Goal: Transaction & Acquisition: Purchase product/service

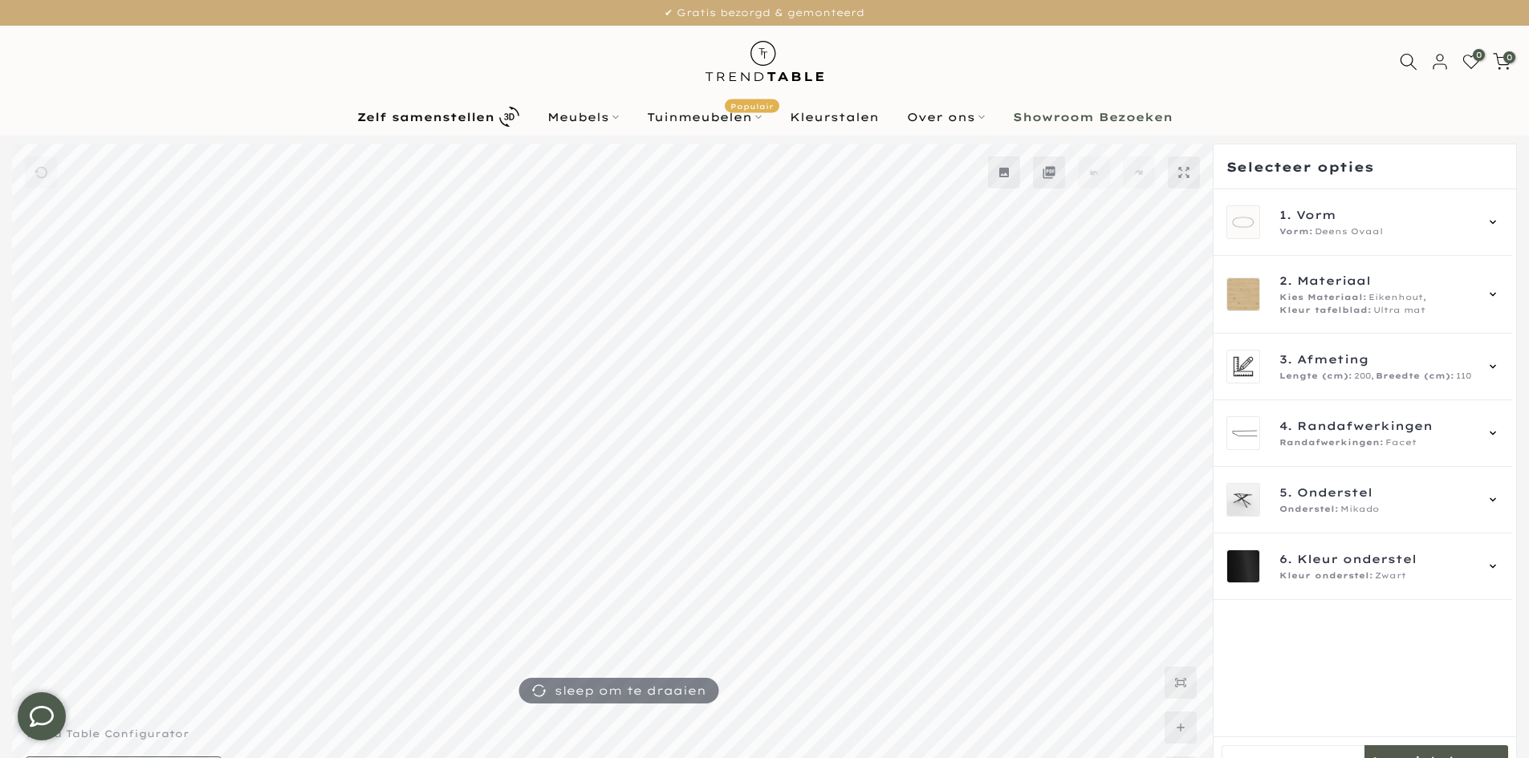
type input "****"
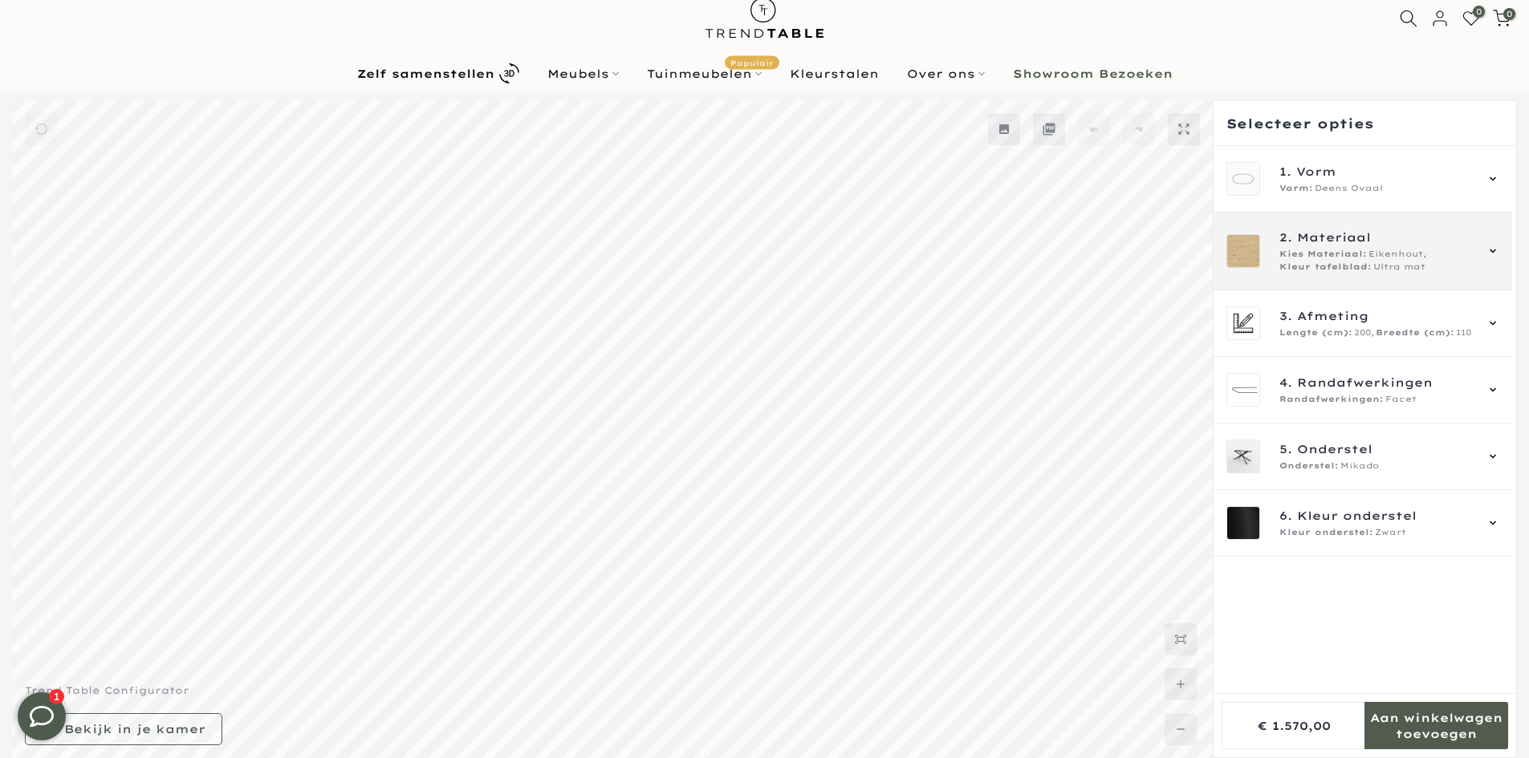
click at [1311, 264] on span "Kleur tafelblad:" at bounding box center [1325, 267] width 92 height 13
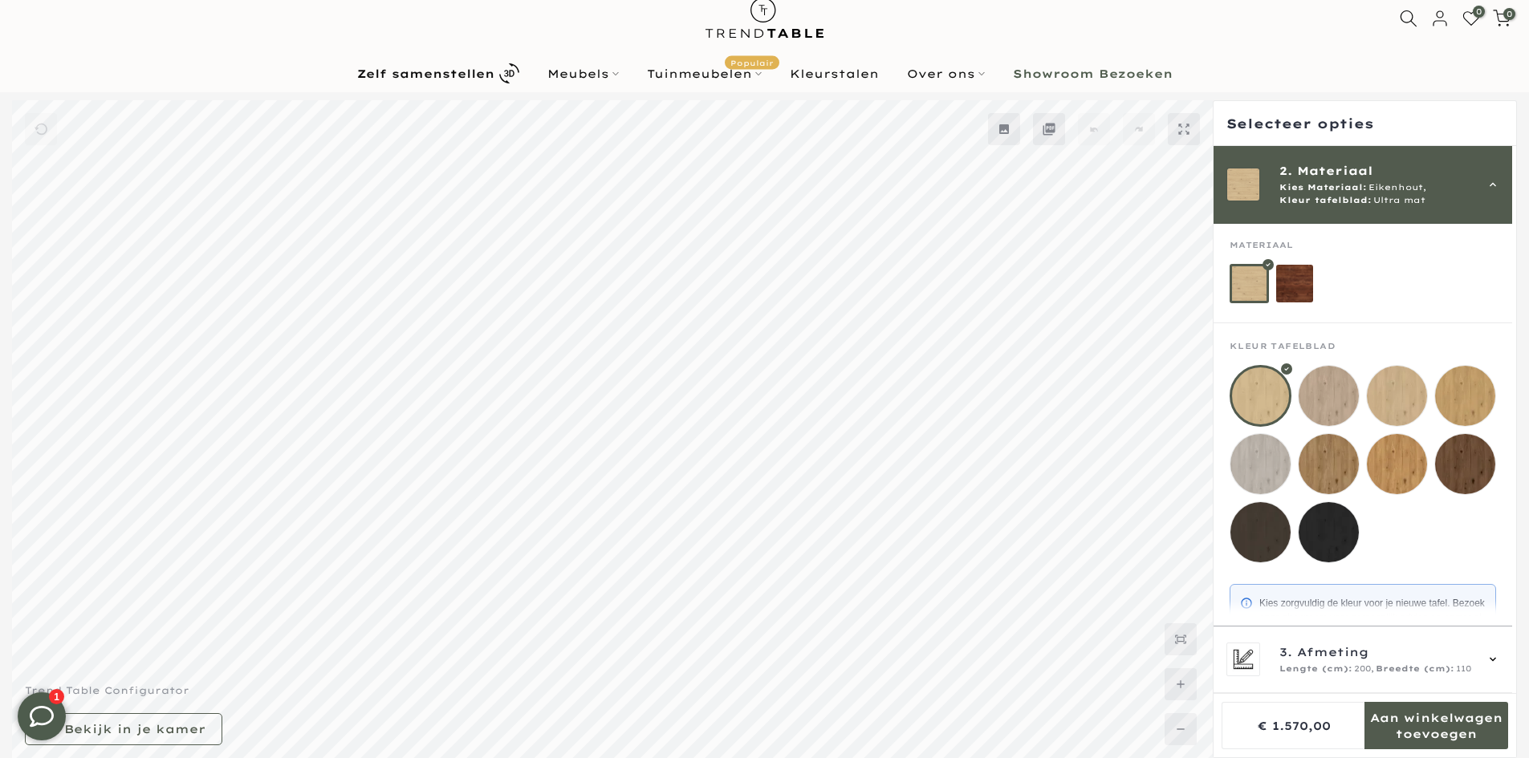
scroll to position [106, 0]
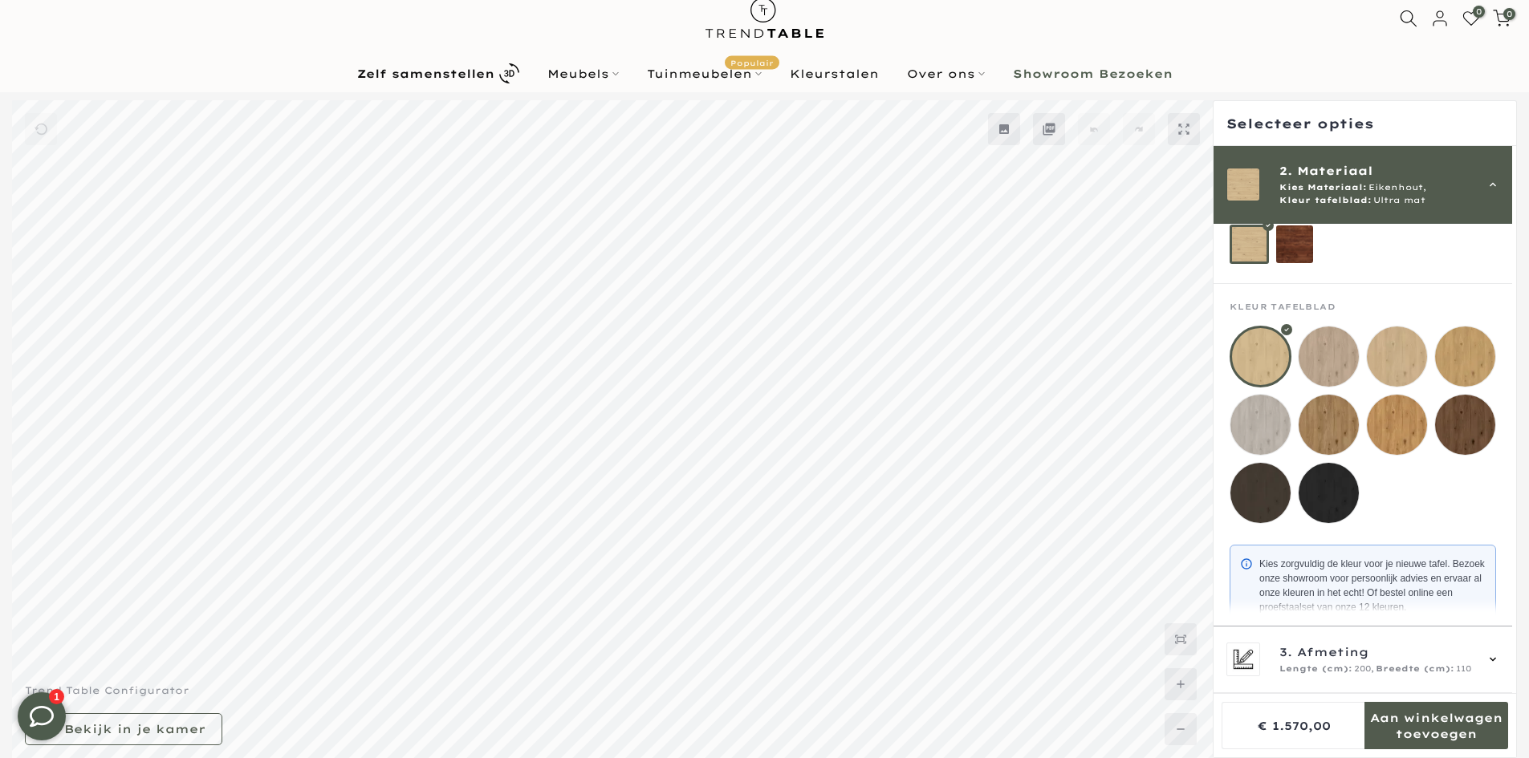
click at [1329, 368] on mmq-loader at bounding box center [1329, 357] width 60 height 60
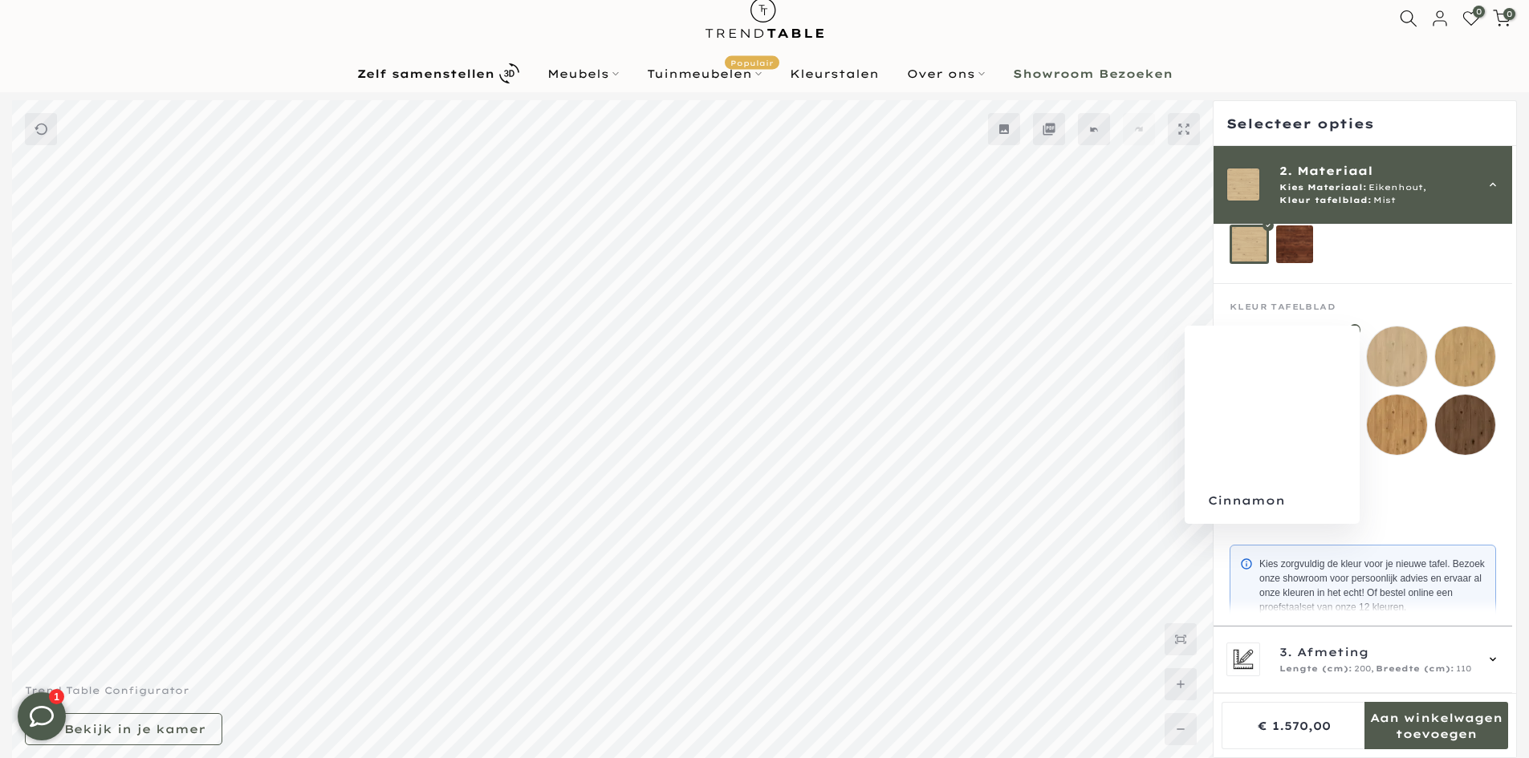
click at [1377, 364] on mmq-loader at bounding box center [1397, 357] width 60 height 60
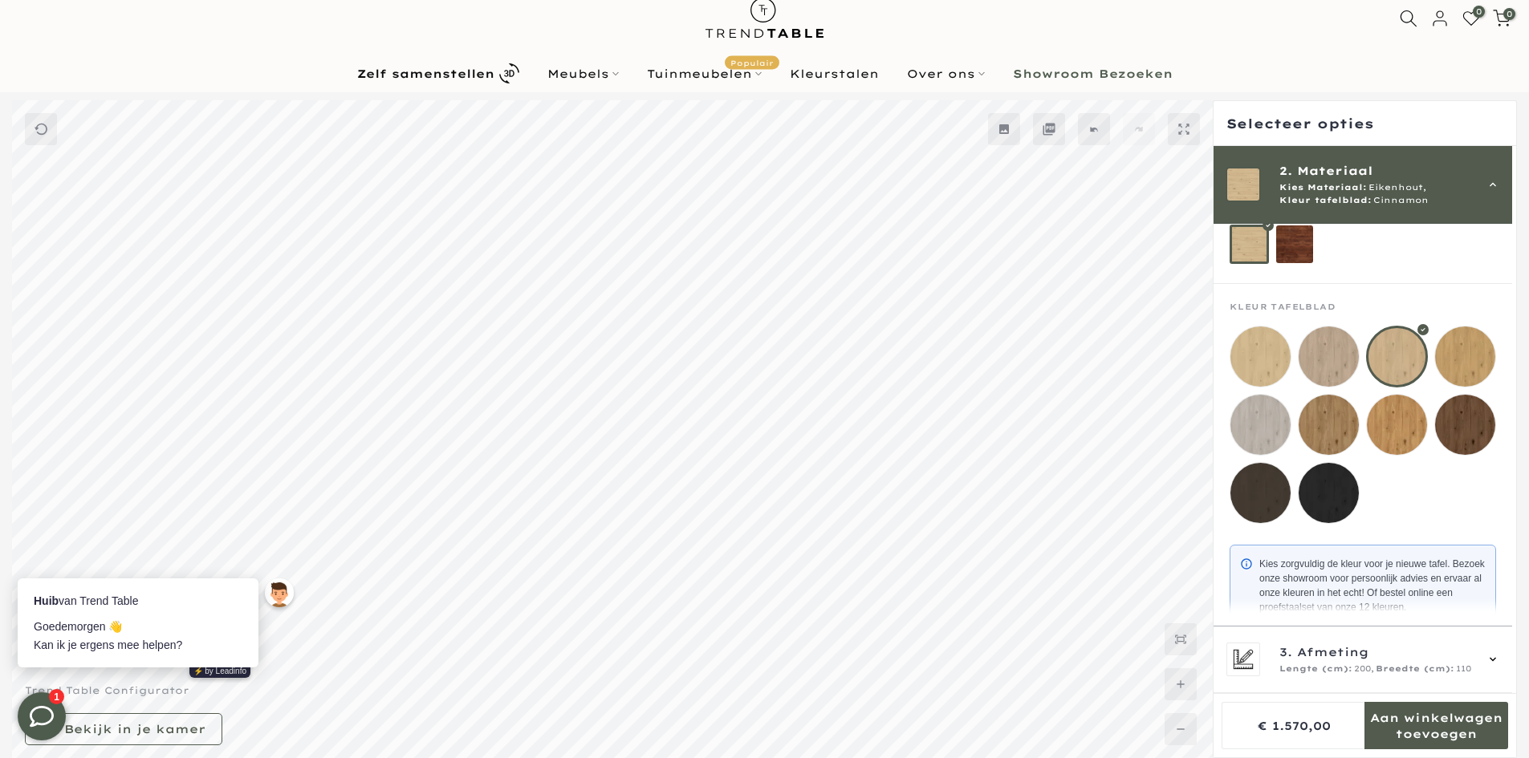
click at [1458, 376] on mmq-loader at bounding box center [1465, 357] width 60 height 60
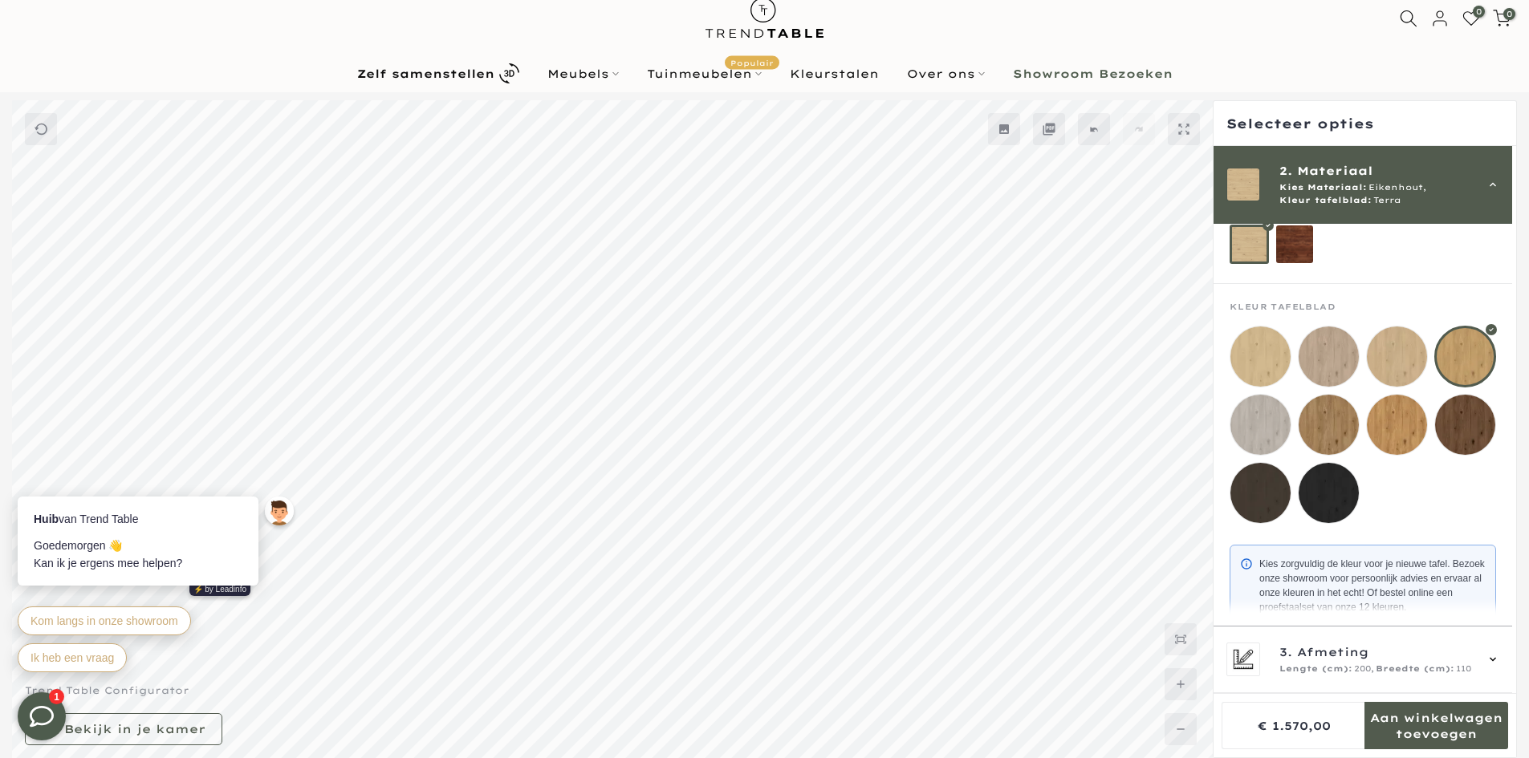
click at [1245, 417] on mmq-loader at bounding box center [1260, 425] width 60 height 60
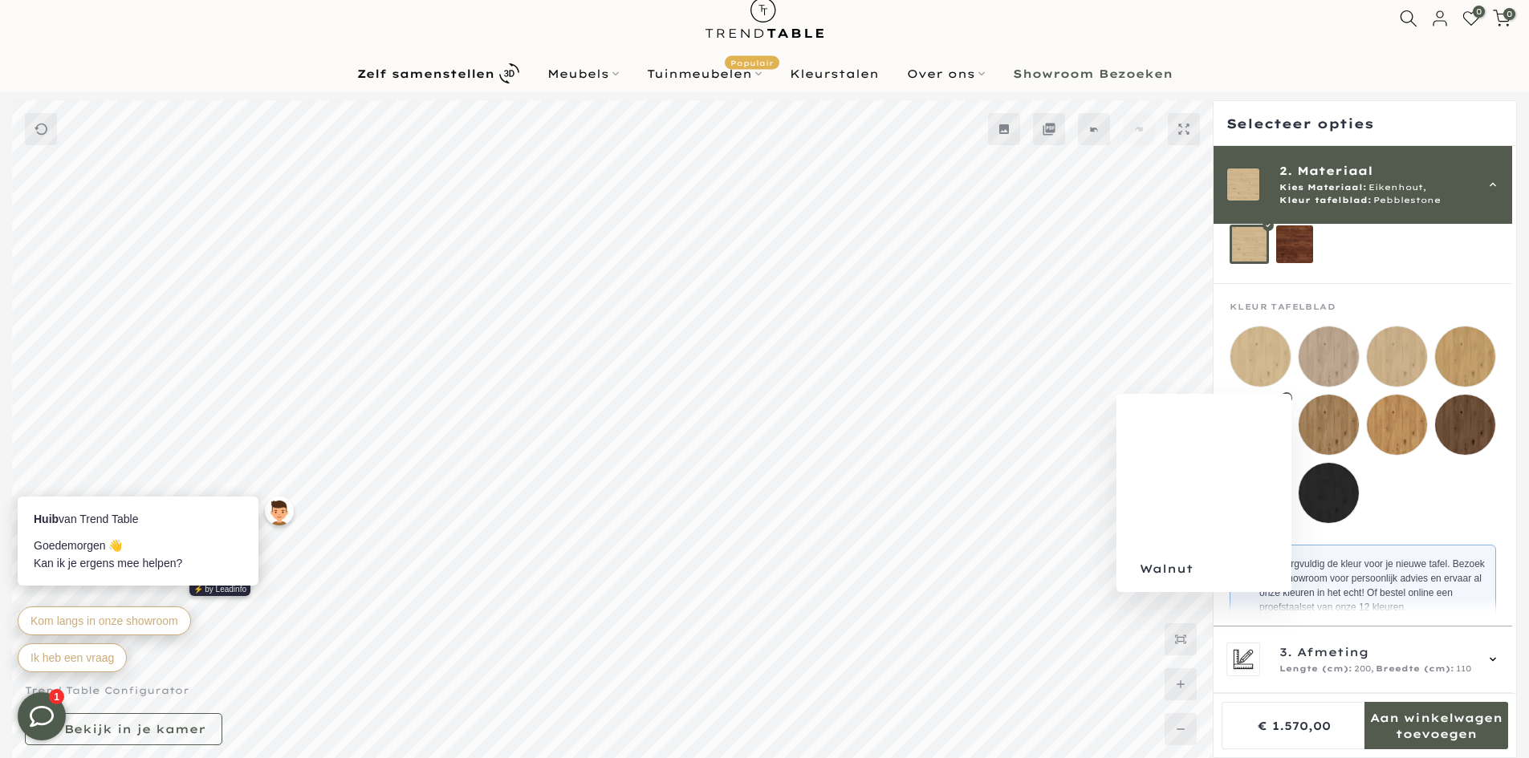
click at [1332, 441] on mmq-loader at bounding box center [1329, 425] width 60 height 60
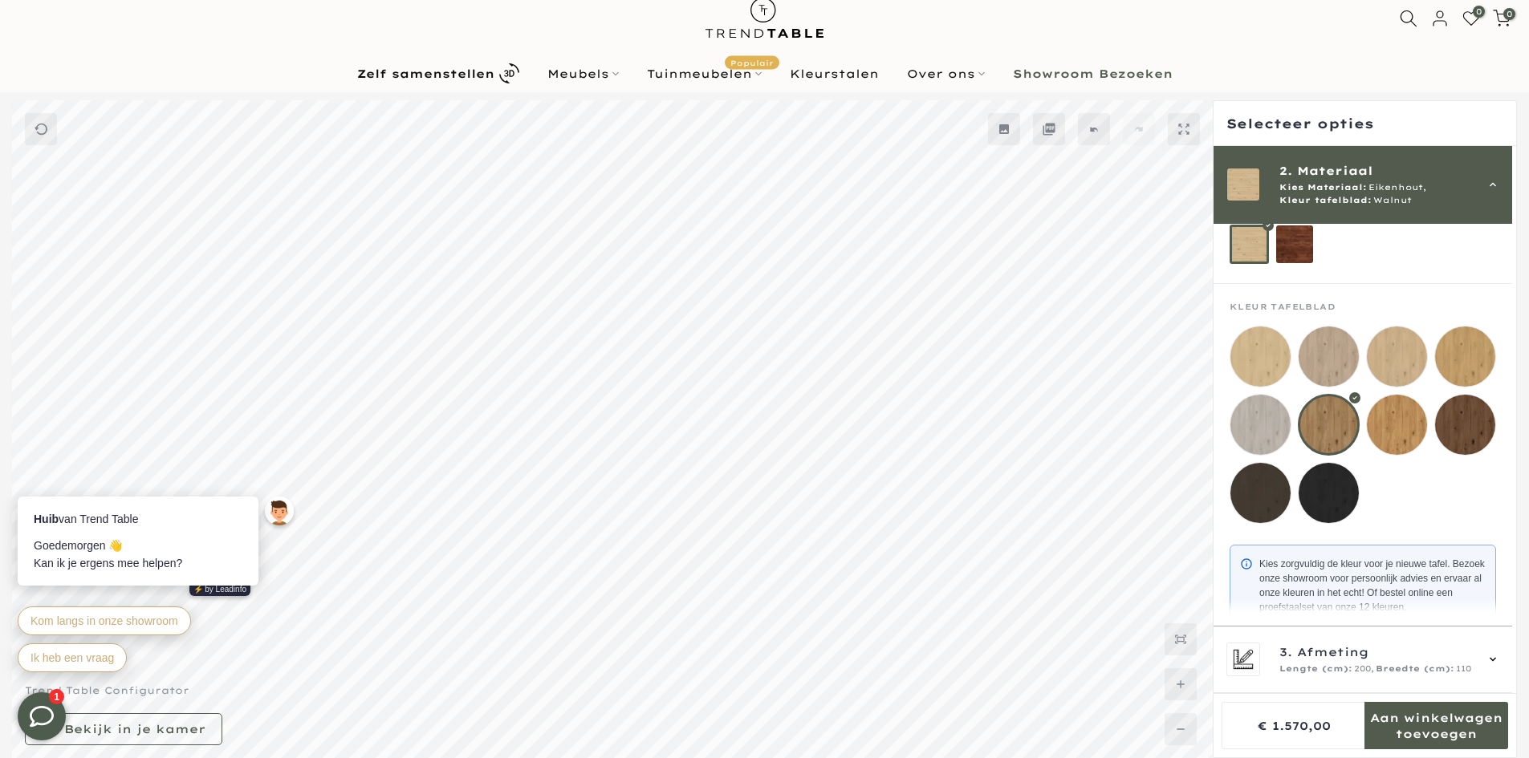
click at [1405, 445] on mmq-loader at bounding box center [1397, 425] width 60 height 60
click at [1262, 482] on mmq-loader at bounding box center [1260, 493] width 60 height 60
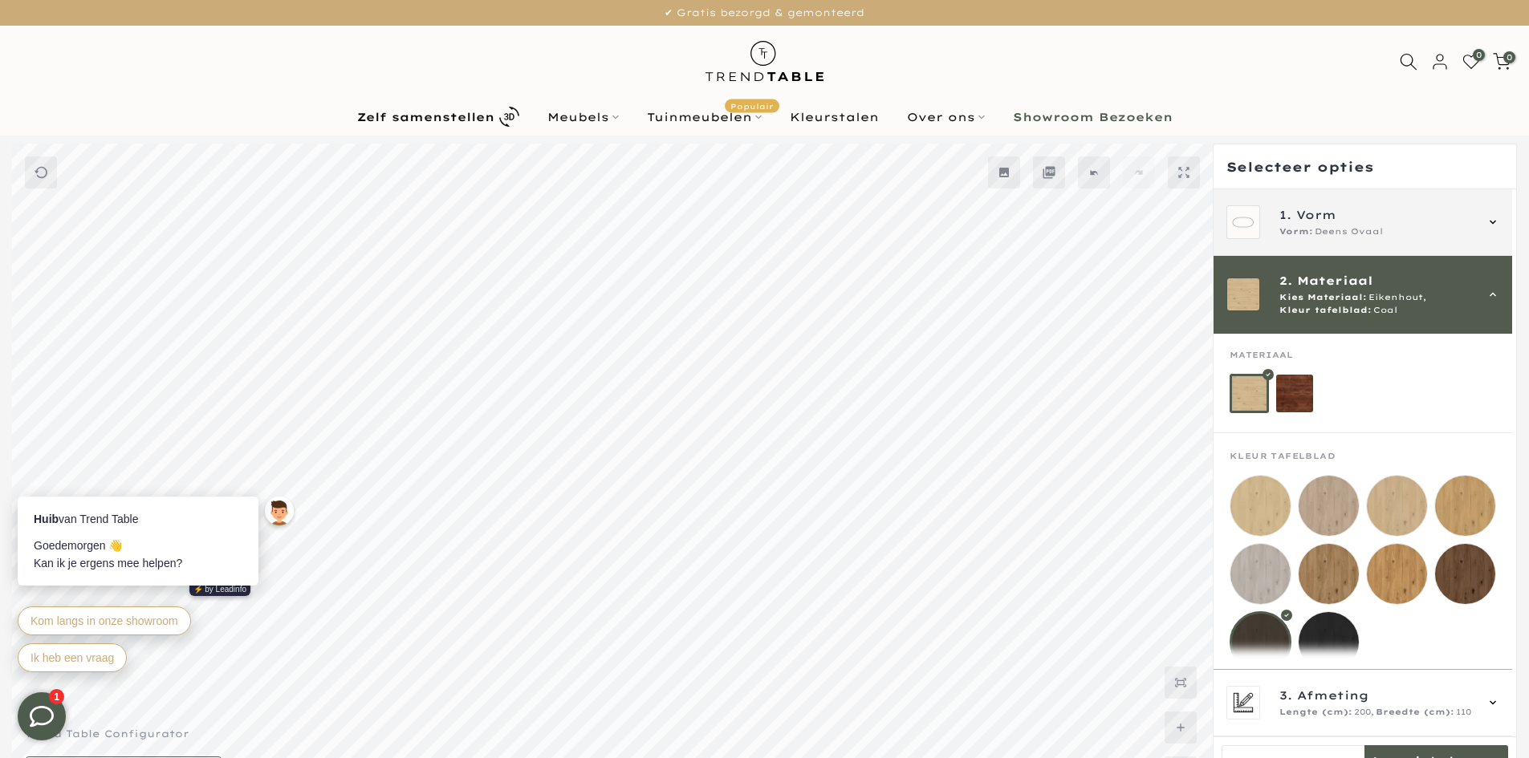
click at [1328, 226] on span "Deens Ovaal" at bounding box center [1349, 232] width 68 height 13
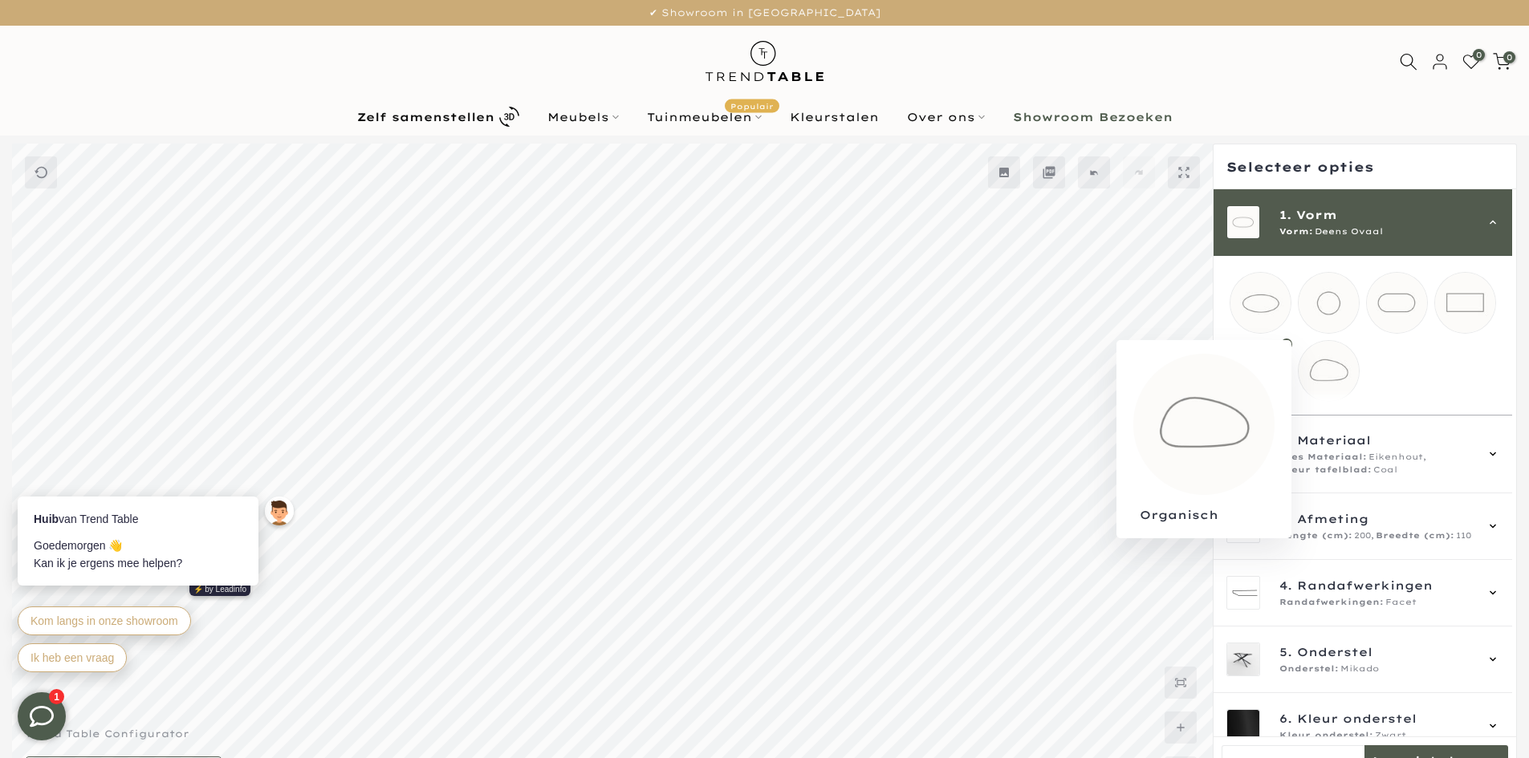
click at [1332, 383] on mmq-loader at bounding box center [1329, 371] width 60 height 60
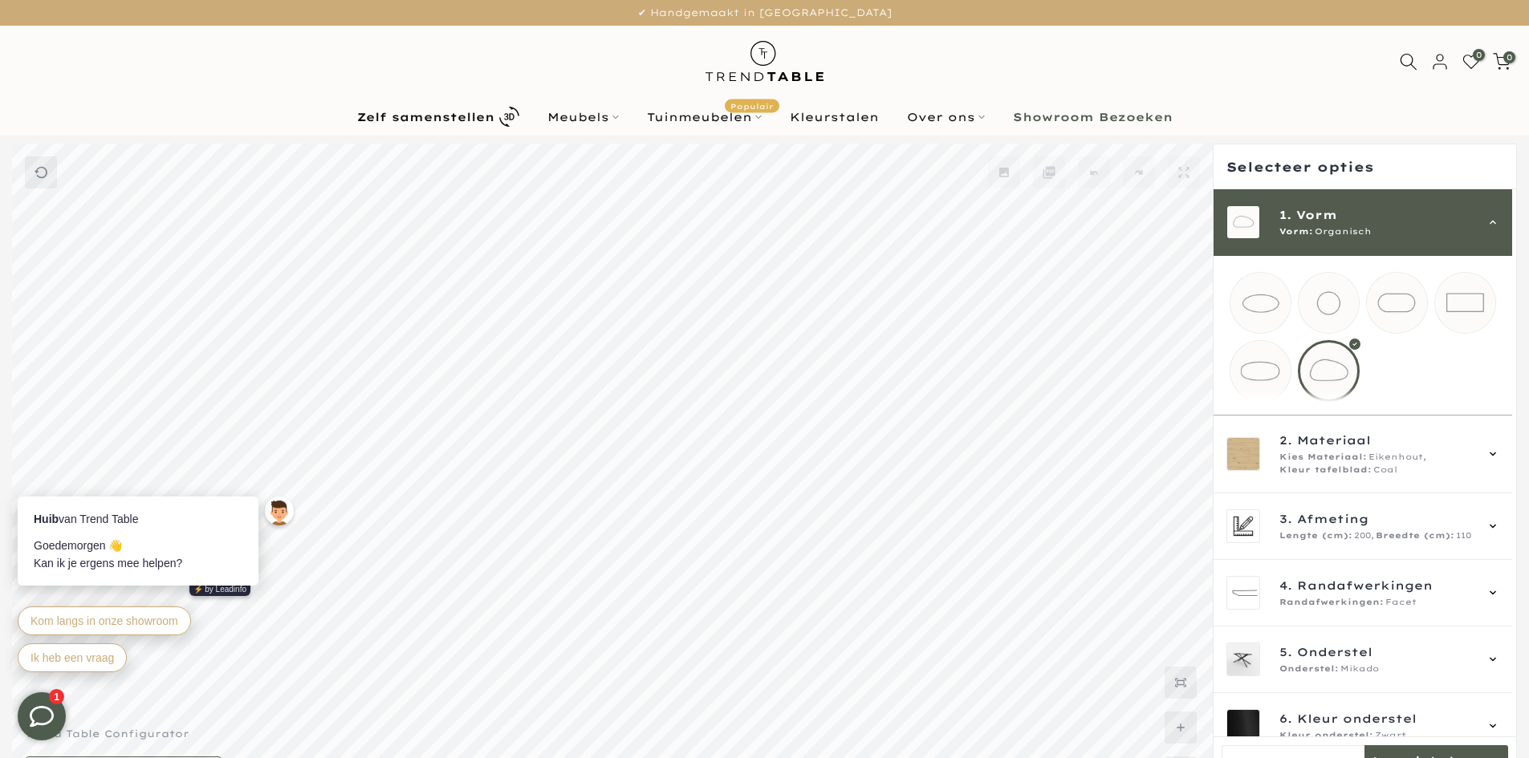
scroll to position [43, 0]
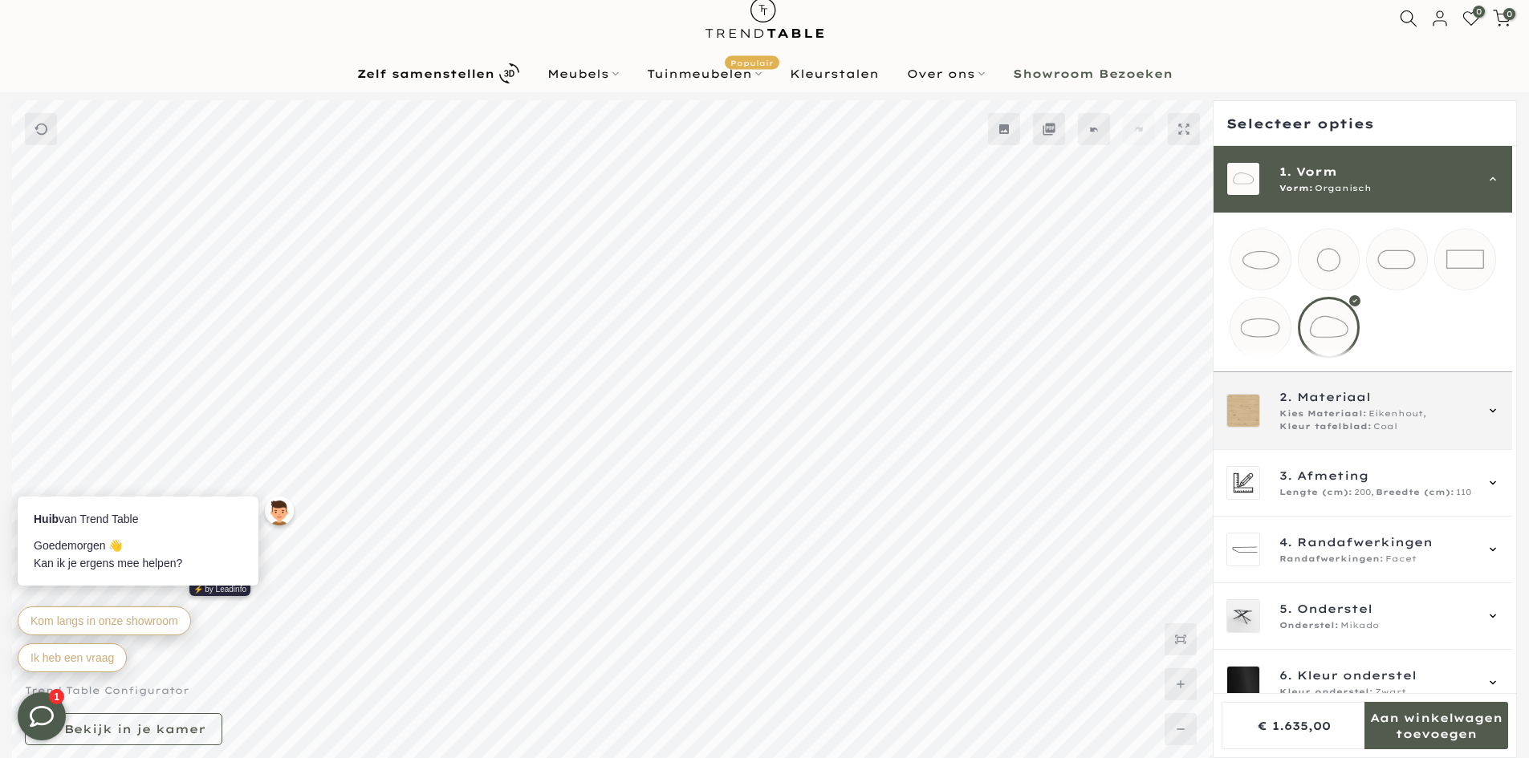
click at [1328, 450] on div "2. Materiaal Kies Materiaal: Eikenhout, Kleur tafelblad: Coal" at bounding box center [1363, 411] width 299 height 78
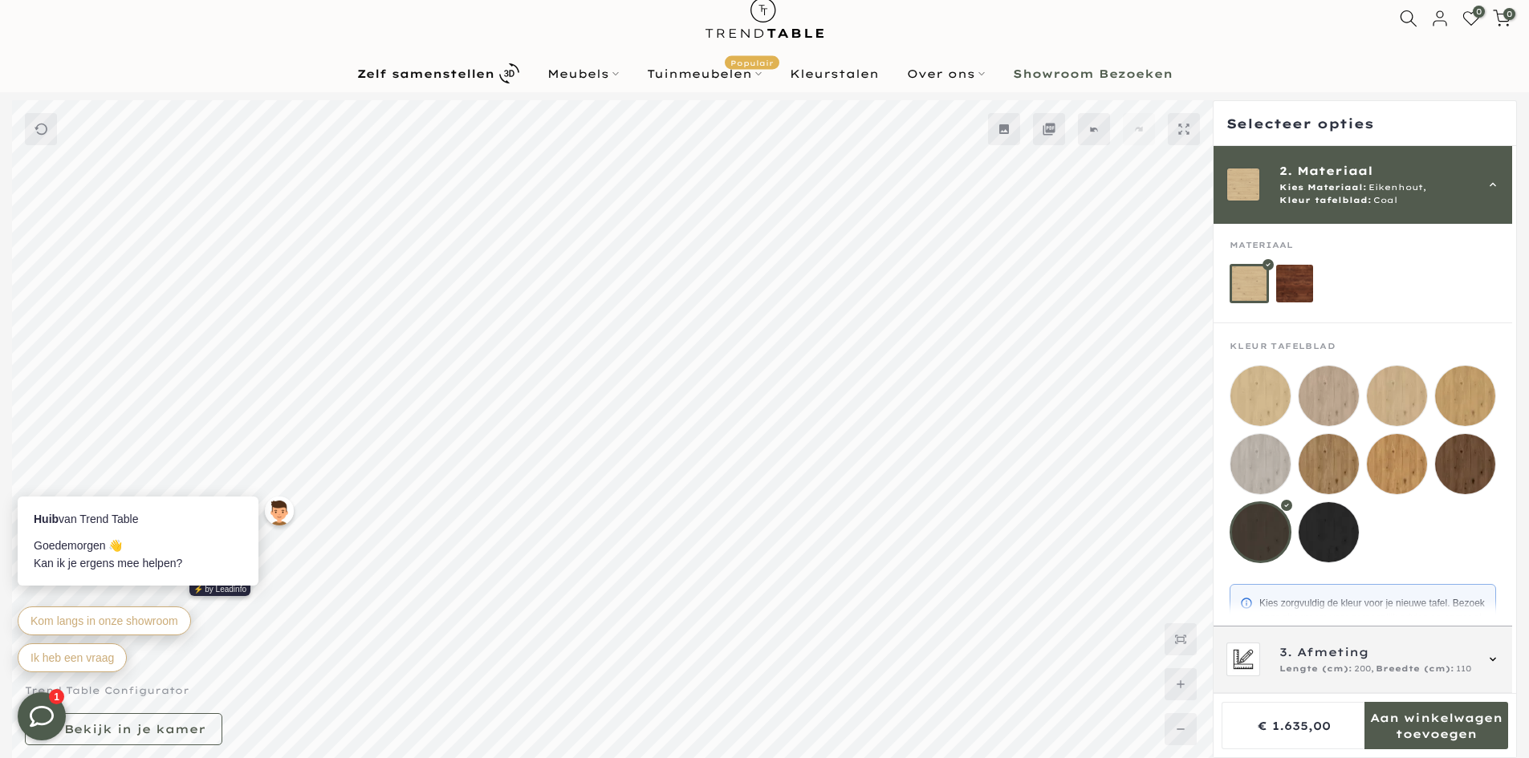
scroll to position [106, 0]
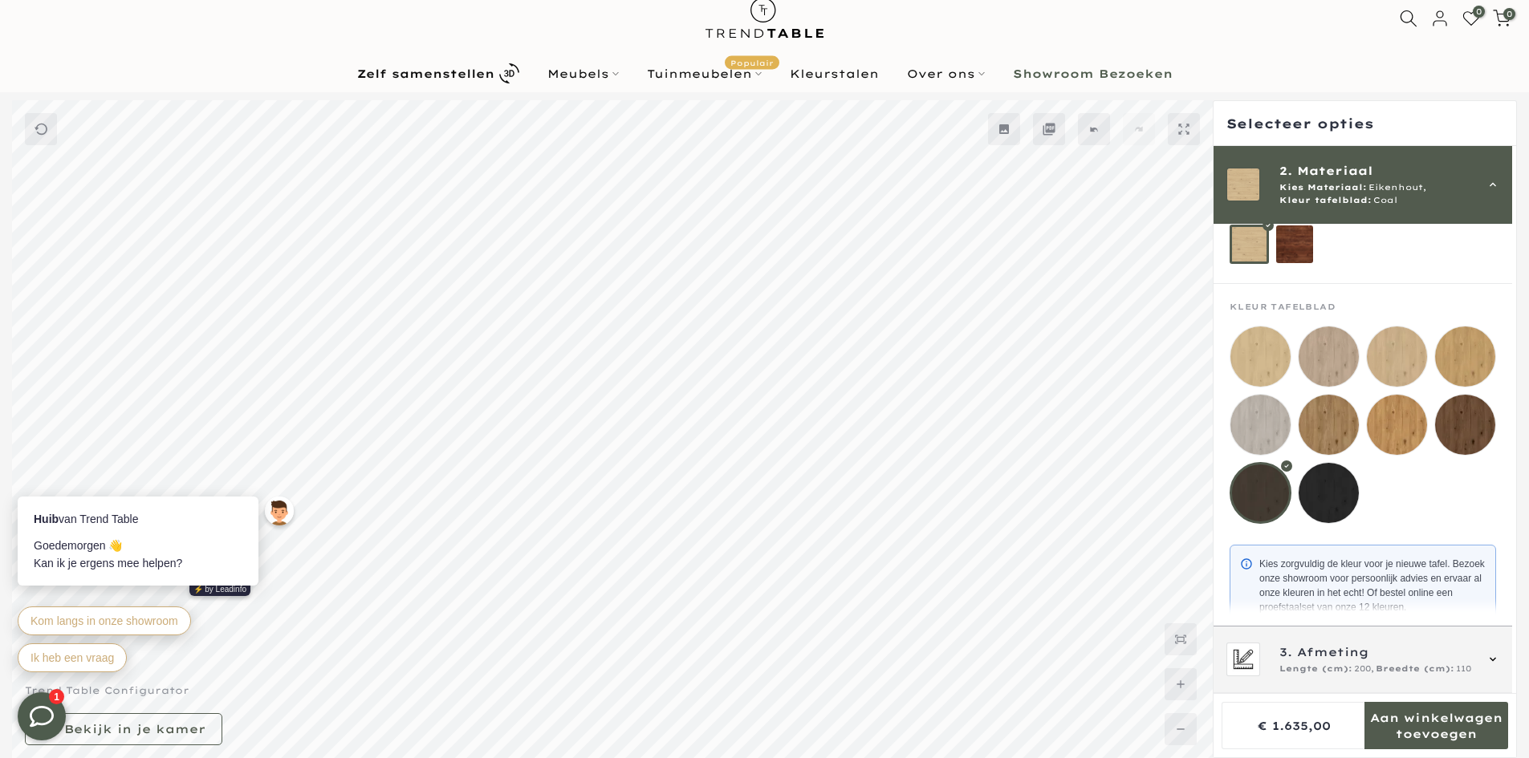
click at [1374, 668] on div "Lengte (cm): 200, Breedte (cm): 110" at bounding box center [1376, 669] width 194 height 13
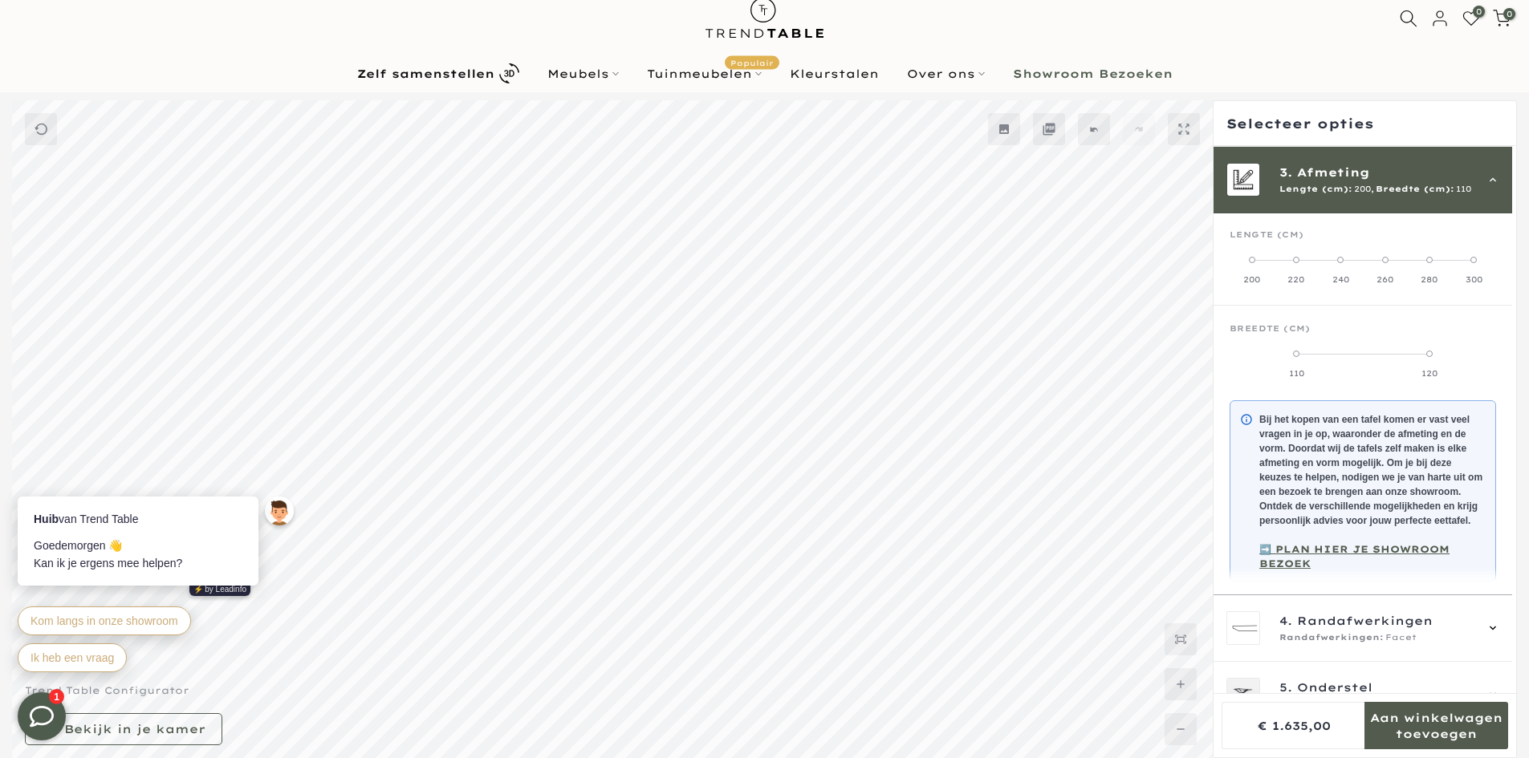
scroll to position [144, 0]
click at [1462, 276] on div "300" at bounding box center [1474, 279] width 44 height 11
